Goal: Task Accomplishment & Management: Use online tool/utility

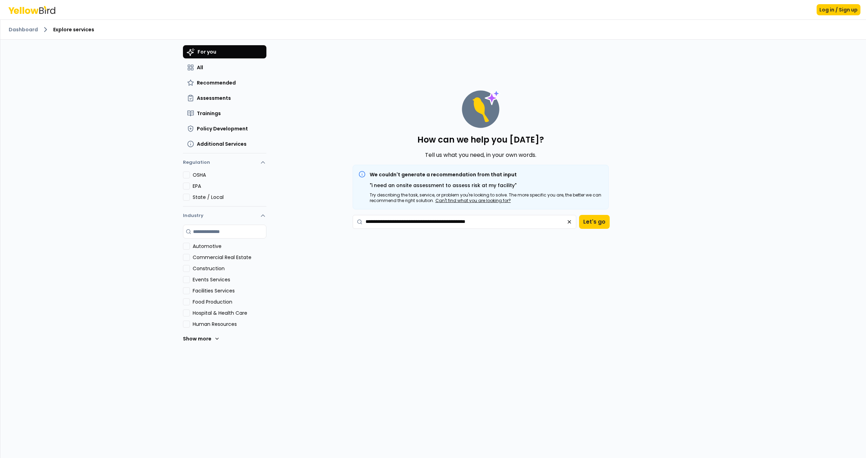
click at [732, 176] on div "**********" at bounding box center [432, 239] width 865 height 438
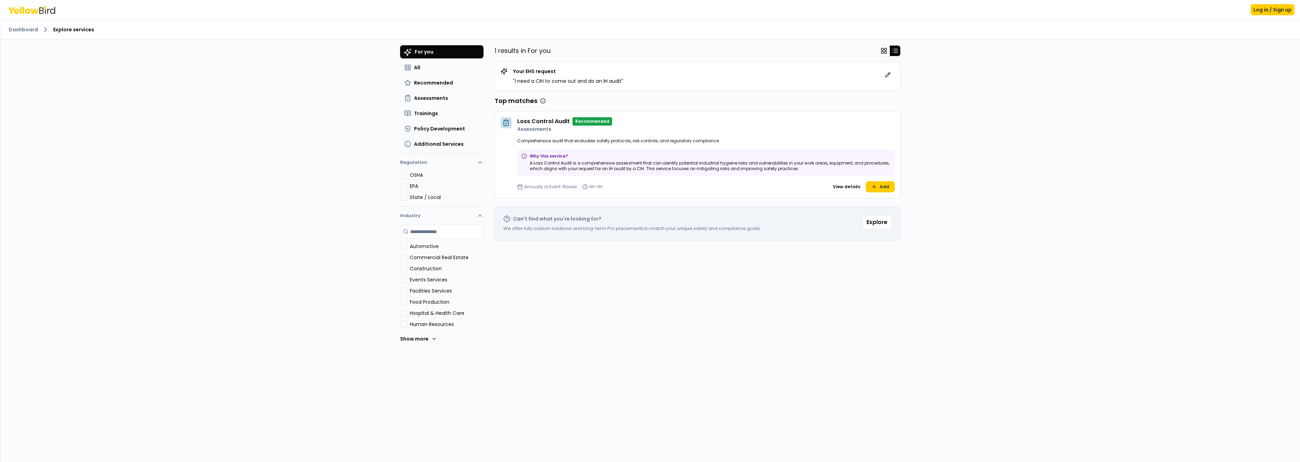
click at [567, 162] on p "A Loss Control Audit is a comprehensive assessment that can identify potential …" at bounding box center [710, 165] width 361 height 11
drag, startPoint x: 587, startPoint y: 168, endPoint x: 676, endPoint y: 169, distance: 89.3
click at [677, 169] on p "A Loss Control Audit is a comprehensive assessment that can identify potential …" at bounding box center [710, 165] width 361 height 11
click at [641, 169] on p "A Loss Control Audit is a comprehensive assessment that can identify potential …" at bounding box center [710, 165] width 361 height 11
click at [834, 169] on p "A Loss Control Audit is a comprehensive assessment that can identify potential …" at bounding box center [710, 165] width 361 height 11
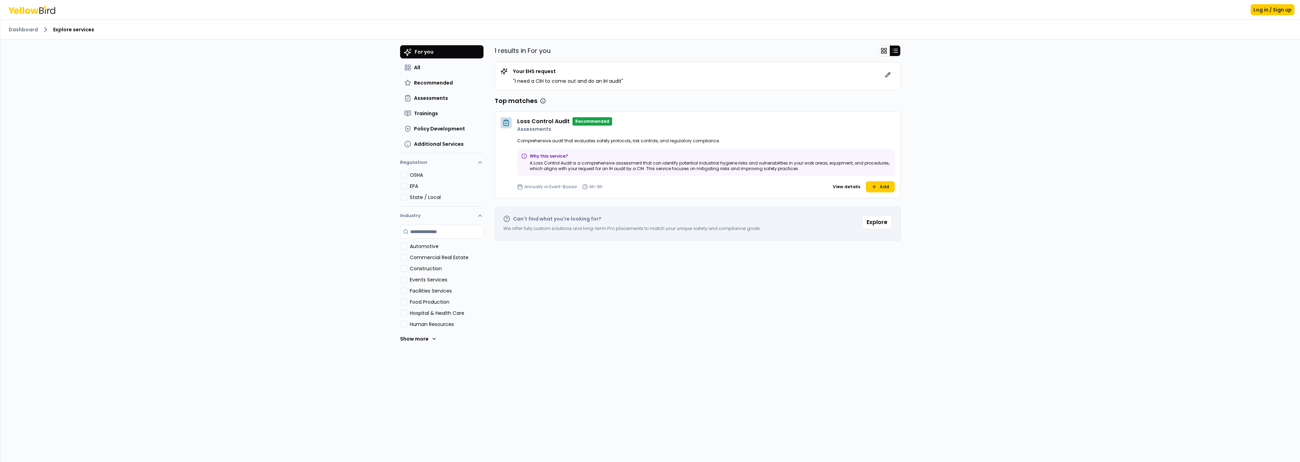
click at [792, 168] on p "A Loss Control Audit is a comprehensive assessment that can identify potential …" at bounding box center [710, 165] width 361 height 11
drag, startPoint x: 704, startPoint y: 169, endPoint x: 808, endPoint y: 168, distance: 103.9
click at [808, 168] on p "A Loss Control Audit is a comprehensive assessment that can identify potential …" at bounding box center [710, 165] width 361 height 11
click at [551, 82] on p "" I need a CIH to come out and do an IH audit "" at bounding box center [568, 81] width 110 height 7
